Goal: Find specific page/section: Locate a particular part of the current website

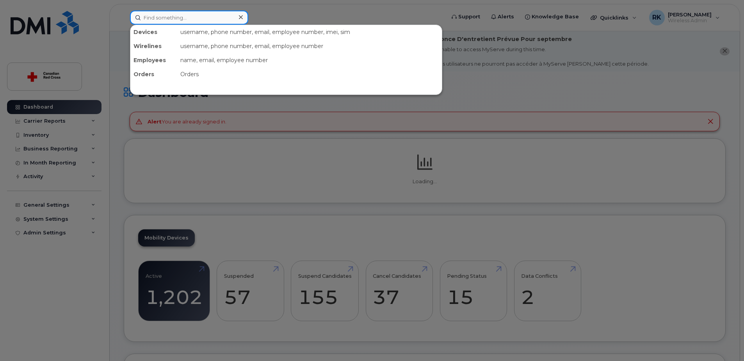
click at [184, 22] on input at bounding box center [189, 18] width 118 height 14
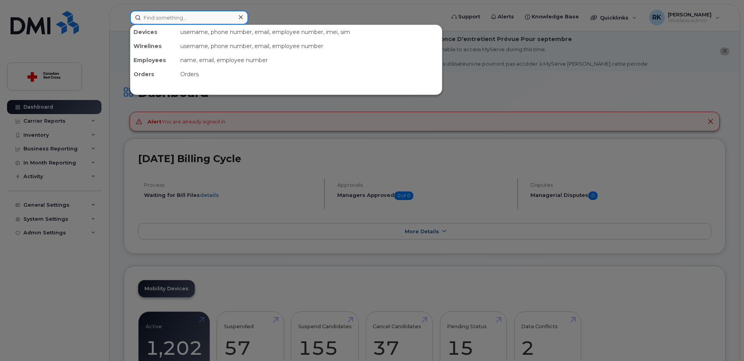
paste input "6043584033"
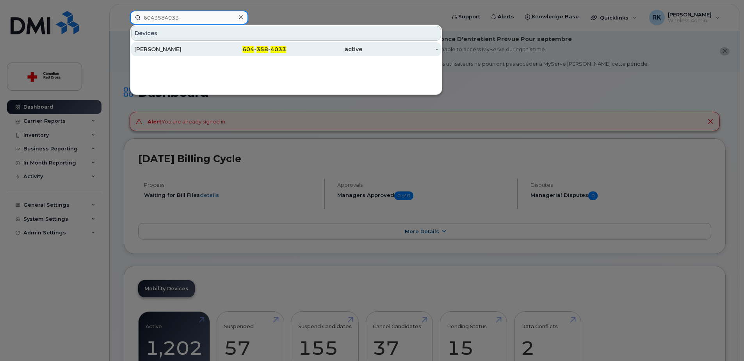
type input "6043584033"
click at [140, 48] on div "Denis Akoulov" at bounding box center [172, 49] width 76 height 8
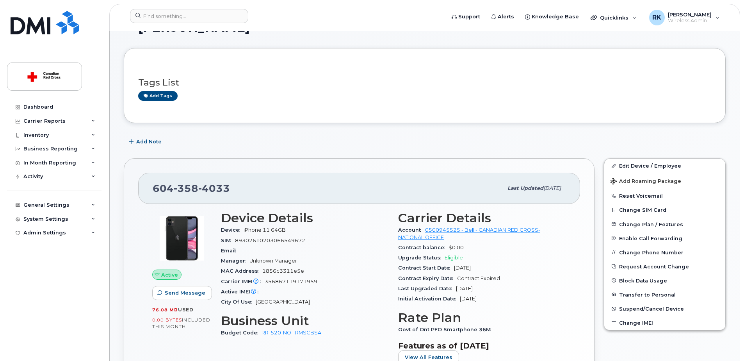
scroll to position [78, 0]
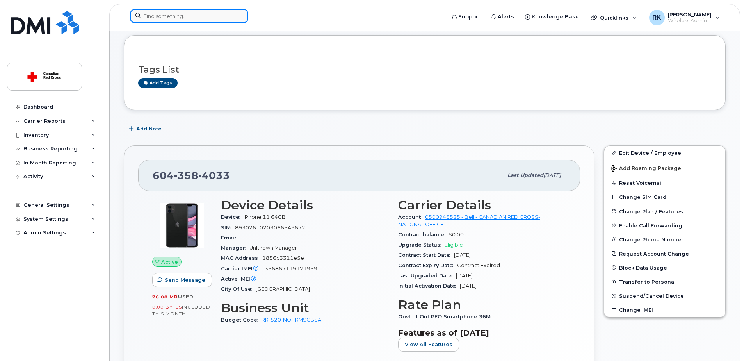
click at [198, 12] on input at bounding box center [189, 16] width 118 height 14
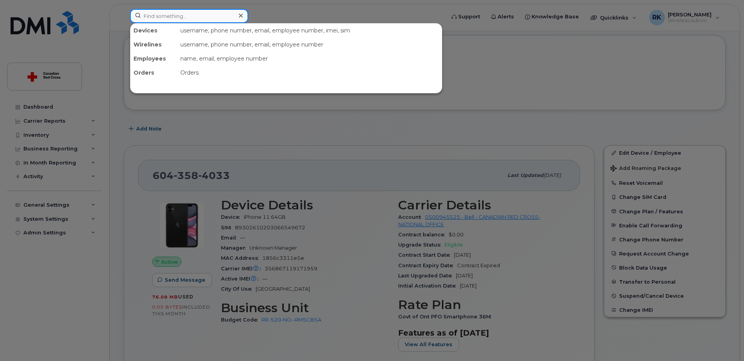
paste input "IS-163704"
type input "IS-163704"
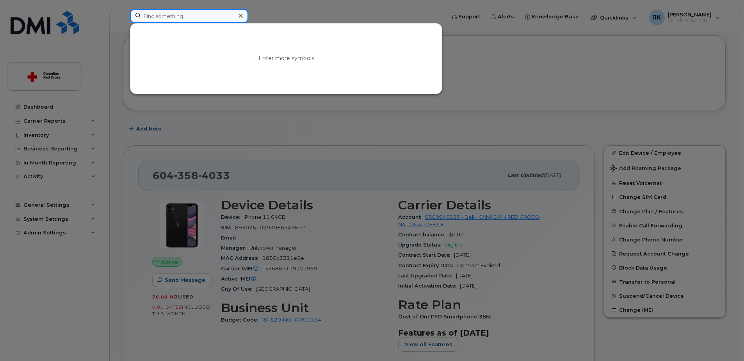
click at [179, 16] on input at bounding box center [189, 16] width 118 height 14
paste input "[PERSON_NAME]"
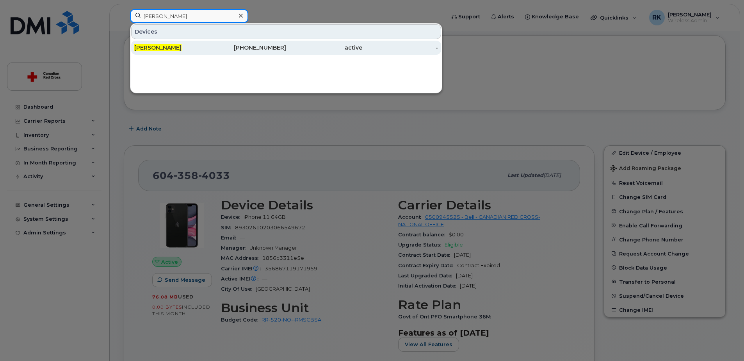
type input "[PERSON_NAME]"
click at [138, 48] on span "[PERSON_NAME]" at bounding box center [157, 47] width 47 height 7
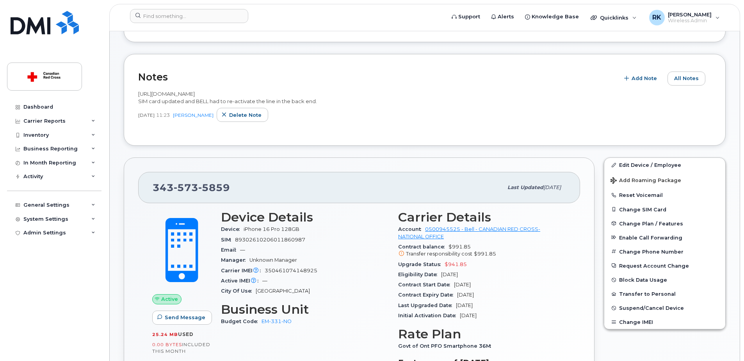
scroll to position [156, 0]
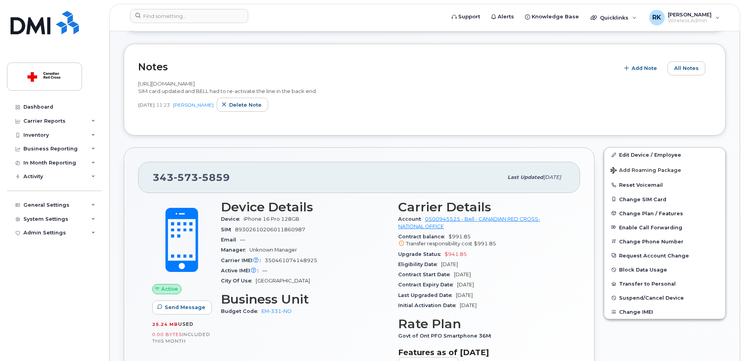
click at [262, 227] on span "89302610206011860987" at bounding box center [270, 230] width 70 height 6
copy span "89302610206011860987"
drag, startPoint x: 297, startPoint y: 312, endPoint x: 262, endPoint y: 313, distance: 35.2
click at [262, 313] on div "Budget Code EM-331-NO" at bounding box center [305, 311] width 168 height 10
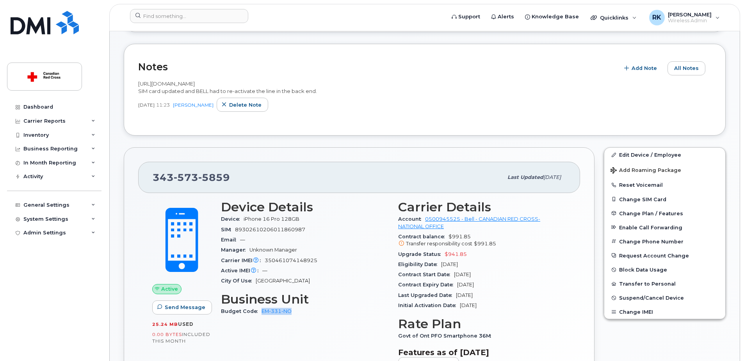
copy link "EM-331-NO"
click at [312, 259] on span "350461074148925" at bounding box center [291, 260] width 53 height 6
